Goal: Task Accomplishment & Management: Complete application form

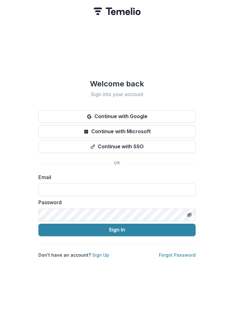
click at [147, 186] on input at bounding box center [116, 190] width 157 height 13
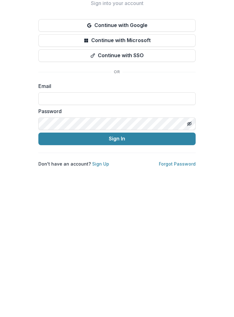
type input "**********"
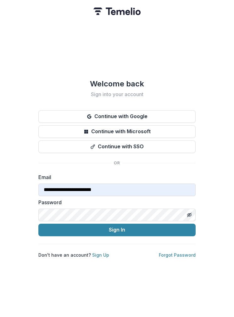
click at [187, 213] on icon "Toggle password visibility" at bounding box center [189, 215] width 5 height 5
click at [171, 224] on button "Sign In" at bounding box center [116, 230] width 157 height 13
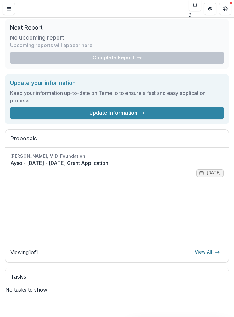
scroll to position [79, 0]
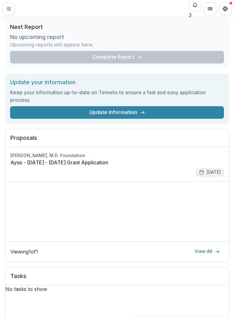
click at [144, 166] on link "Ayso - 2025 - 2025 Grant Application" at bounding box center [116, 163] width 213 height 8
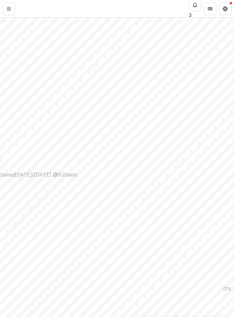
scroll to position [95, 0]
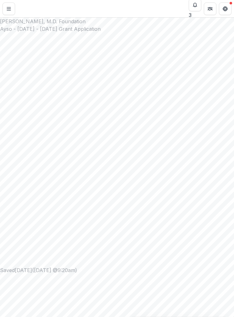
scroll to position [0, 0]
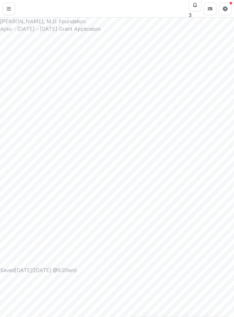
scroll to position [0, 0]
click at [8, 7] on line "Toggle Menu" at bounding box center [9, 7] width 4 height 0
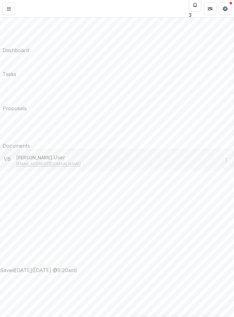
click at [28, 47] on div "Dashboard" at bounding box center [16, 51] width 26 height 8
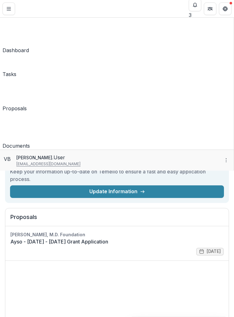
click at [184, 317] on div "Ayso Organization Nonprofits Ayso Contributor Portal Team Settings Settings Das…" at bounding box center [117, 317] width 234 height 0
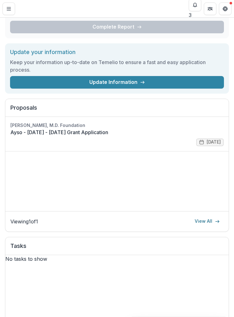
scroll to position [104, 0]
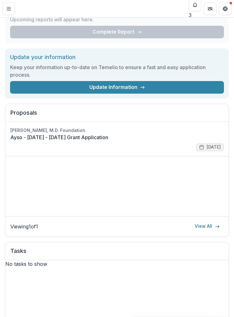
click at [196, 3] on button "Notifications" at bounding box center [195, 5] width 13 height 13
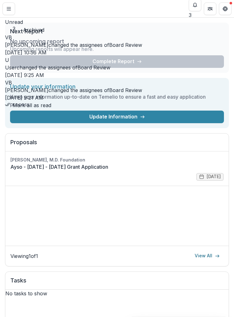
scroll to position [77, 0]
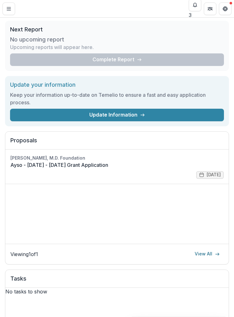
click at [91, 161] on link "Ayso - 2025 - 2025 Grant Application" at bounding box center [116, 165] width 213 height 8
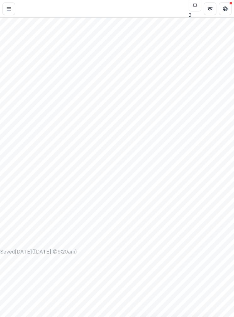
click at [58, 248] on div "Saved 5 days ago ( October 9, 2025 @ 9:20am )" at bounding box center [117, 252] width 234 height 8
click at [114, 14] on h2 "Ayso - 2025 - 2025 Grant Application" at bounding box center [117, 11] width 234 height 8
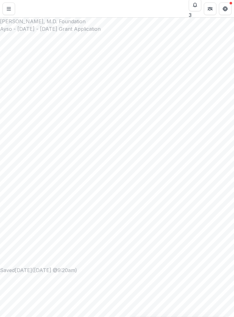
scroll to position [0, 0]
click at [0, 317] on icon "Close" at bounding box center [0, 323] width 0 height 0
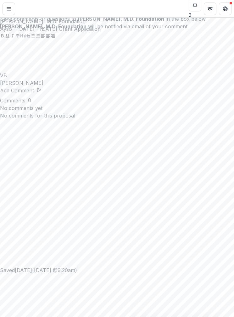
click at [13, 317] on div "Comments Send comments or questions to Joseph A. Bailey II, M.D. Foundation in …" at bounding box center [117, 317] width 234 height 0
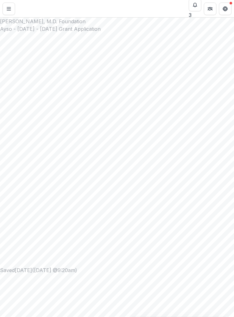
click at [195, 8] on icon "Notifications" at bounding box center [194, 5] width 5 height 5
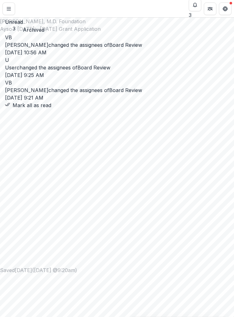
click at [123, 43] on link "Board Review" at bounding box center [125, 45] width 33 height 6
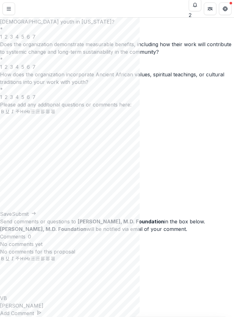
scroll to position [345, 0]
click at [19, 10] on div "4" at bounding box center [16, 7] width 3 height 8
click at [24, 40] on span "5" at bounding box center [22, 37] width 3 height 6
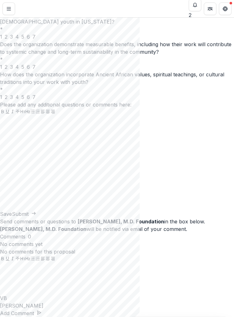
click at [30, 71] on div "6" at bounding box center [28, 67] width 3 height 8
click at [30, 100] on span "6" at bounding box center [28, 97] width 3 height 6
click at [98, 210] on div at bounding box center [117, 163] width 234 height 94
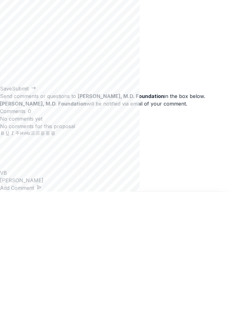
click at [36, 210] on button "Submit" at bounding box center [24, 214] width 24 height 8
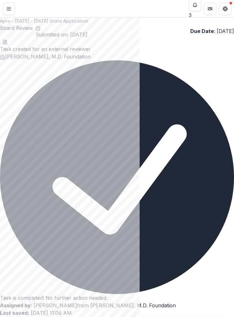
scroll to position [0, 0]
click at [11, 6] on button "Toggle Menu" at bounding box center [9, 9] width 13 height 13
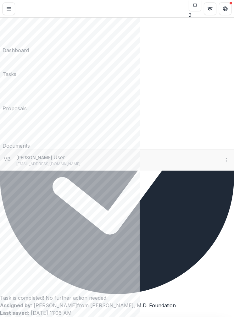
click at [25, 142] on div "Documents" at bounding box center [16, 146] width 27 height 8
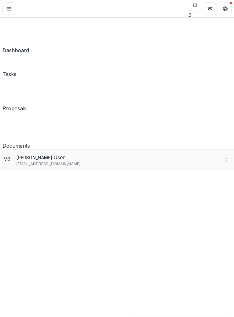
click at [16, 58] on link "Tasks" at bounding box center [10, 67] width 14 height 21
click at [27, 105] on div "Proposals" at bounding box center [15, 109] width 24 height 8
click at [156, 317] on div "Ayso Organization Nonprofits Ayso Contributor Portal Team Settings Settings Das…" at bounding box center [117, 317] width 234 height 0
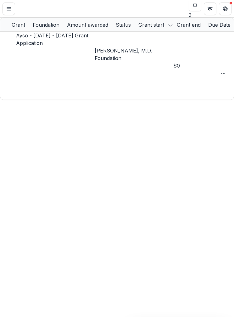
click at [88, 39] on div "Ayso - 2025 - 2025 Grant Application" at bounding box center [55, 39] width 79 height 15
click at [141, 47] on p "Joseph A. Bailey II, M.D. Foundation" at bounding box center [134, 54] width 79 height 15
click at [63, 31] on div "Foundation" at bounding box center [46, 25] width 34 height 14
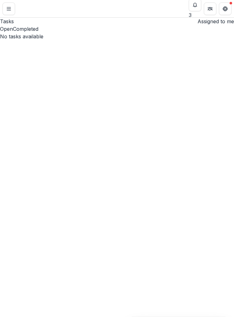
click at [13, 33] on button "Open" at bounding box center [6, 29] width 13 height 8
